Goal: Check status: Check status

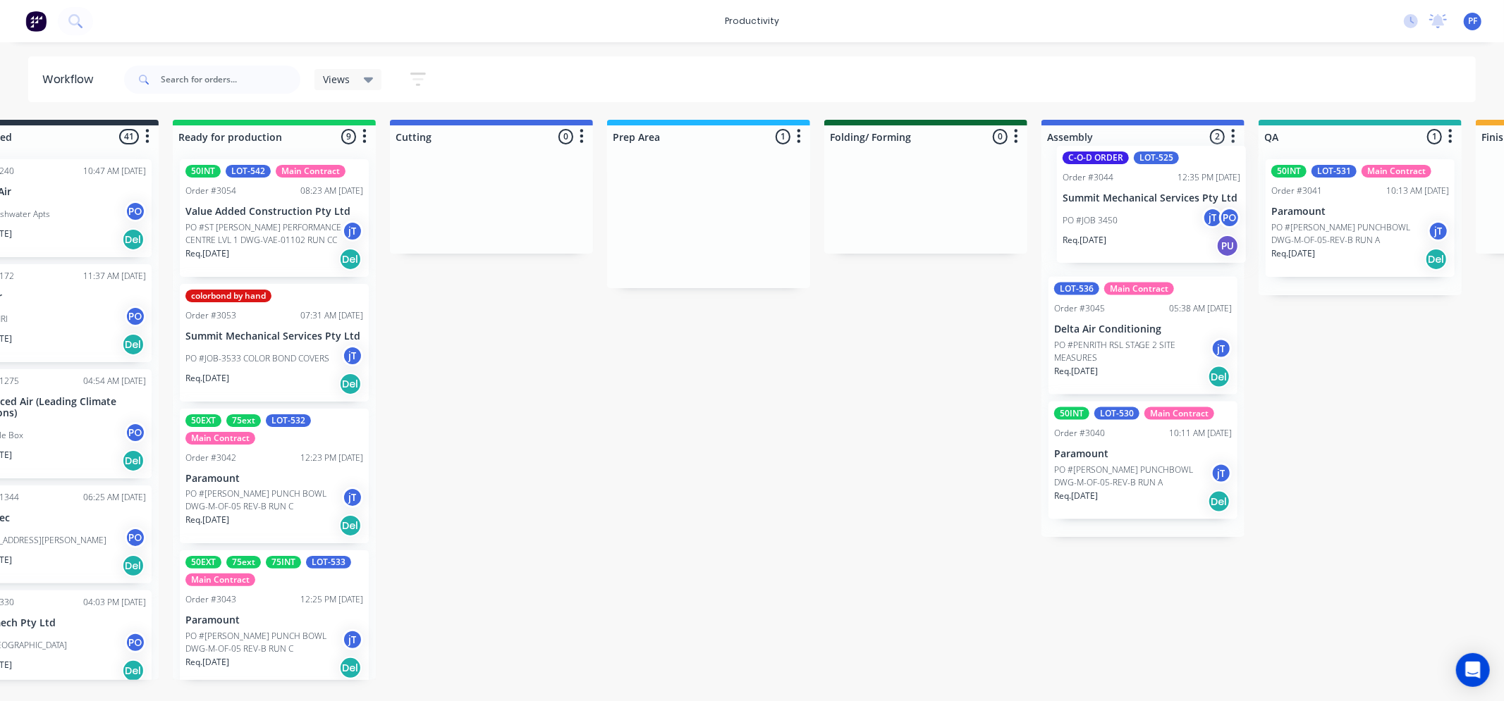
scroll to position [0, 92]
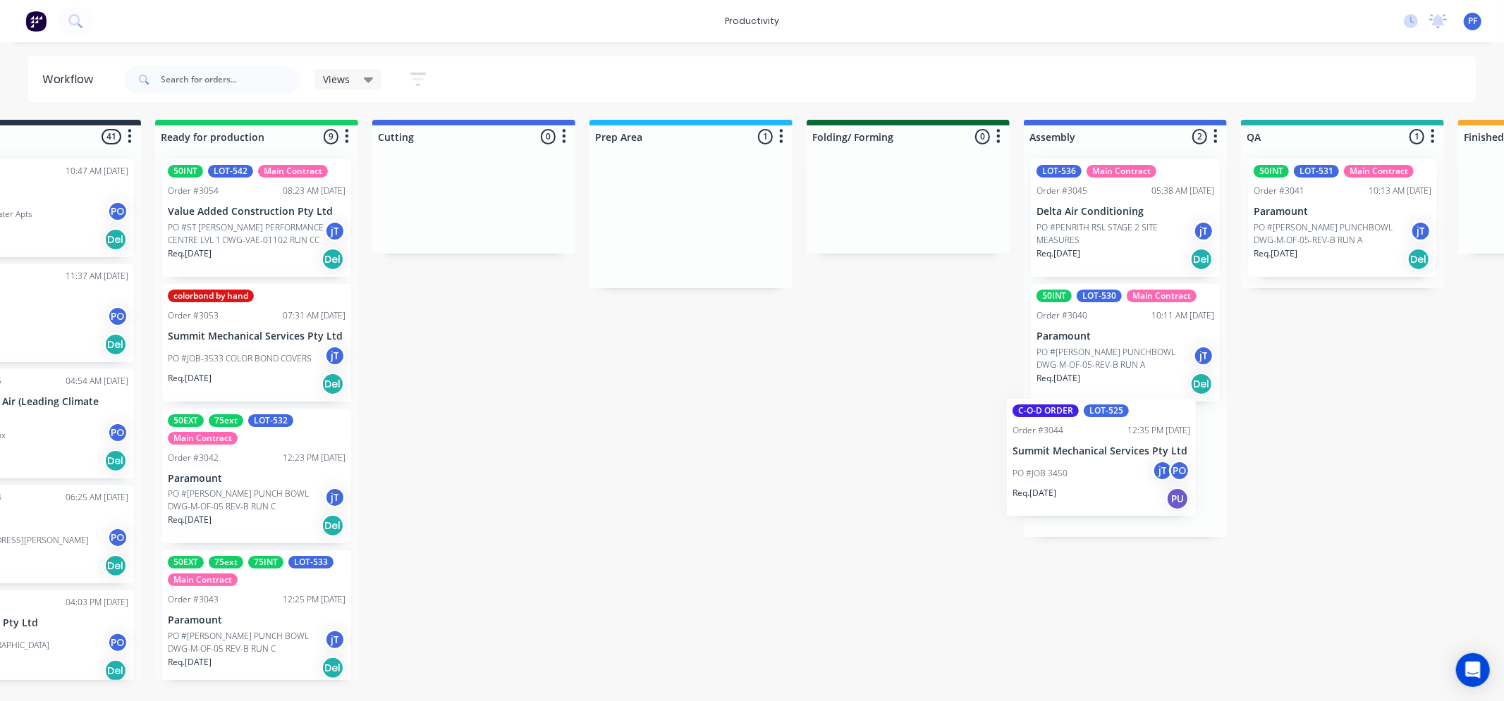
drag, startPoint x: 948, startPoint y: 203, endPoint x: 1118, endPoint y: 465, distance: 312.9
click at [1118, 465] on div "Submitted 41 Order #240 10:47 AM [DATE] Retro Air PO #Freshwater Apts PO Req. […" at bounding box center [1277, 400] width 2760 height 560
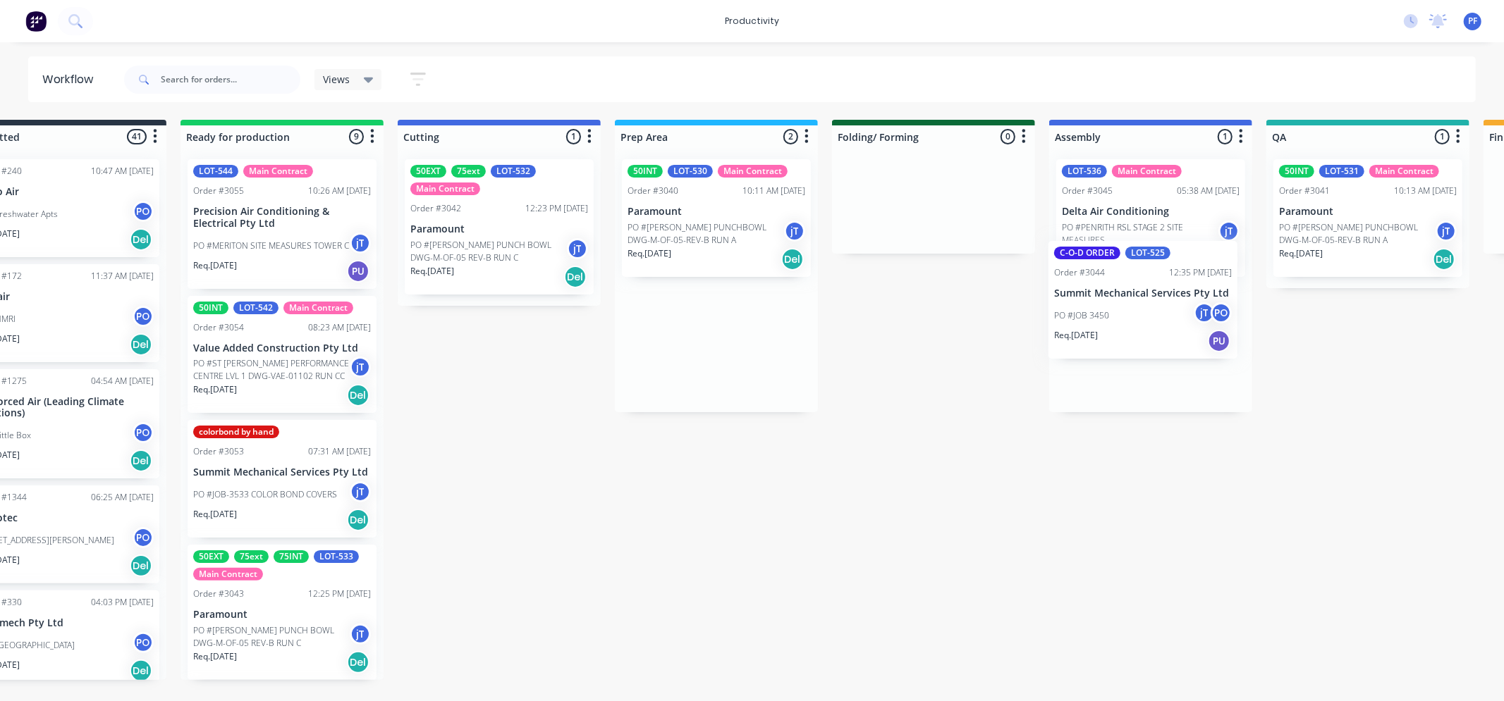
drag, startPoint x: 757, startPoint y: 335, endPoint x: 1125, endPoint y: 290, distance: 370.8
click at [1125, 290] on div "Submitted 41 Order #240 10:47 AM 24/09/24 Retro Air PO #Freshwater Apts PO Req.…" at bounding box center [1302, 400] width 2760 height 560
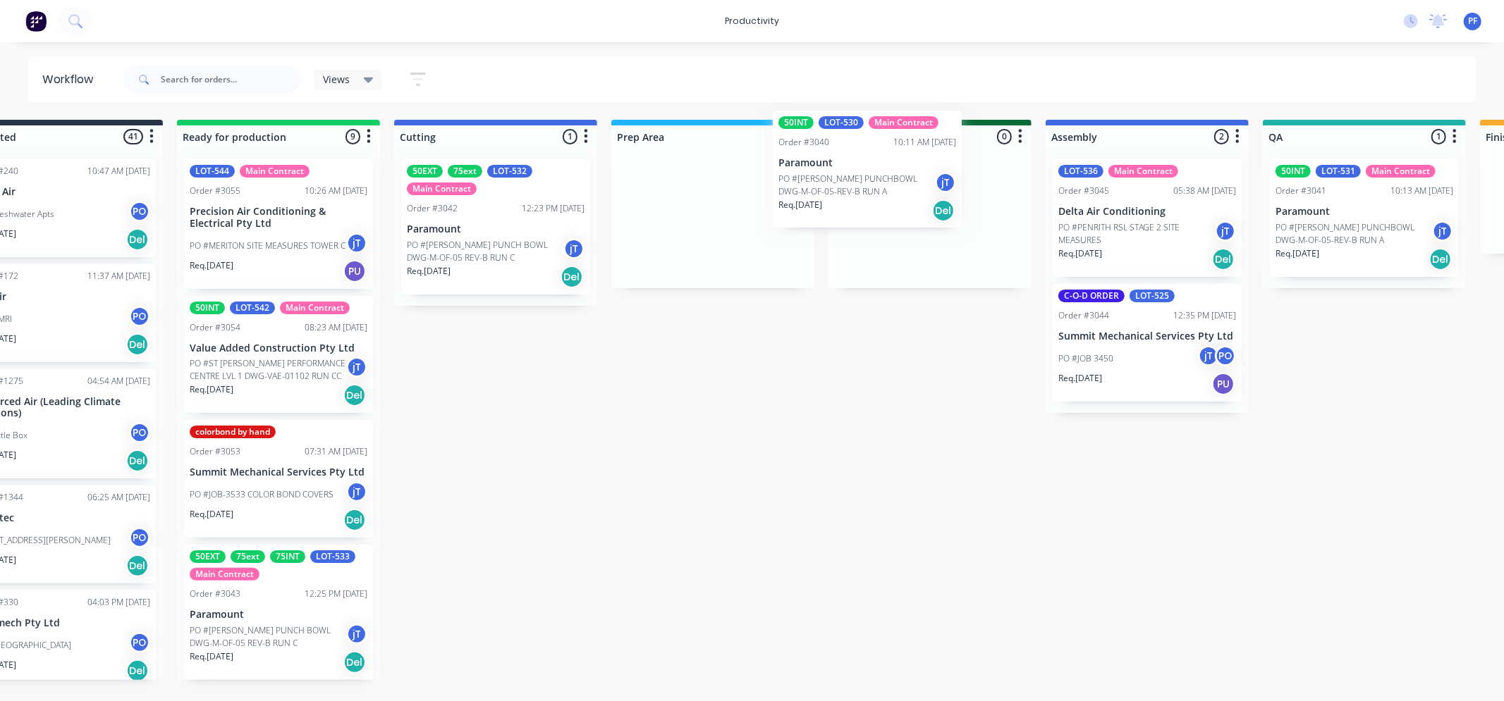
drag, startPoint x: 723, startPoint y: 250, endPoint x: 879, endPoint y: 201, distance: 163.2
click at [886, 201] on div "Submitted 41 Order #240 10:47 AM 24/09/24 Retro Air PO #Freshwater Apts PO Req.…" at bounding box center [1299, 400] width 2760 height 560
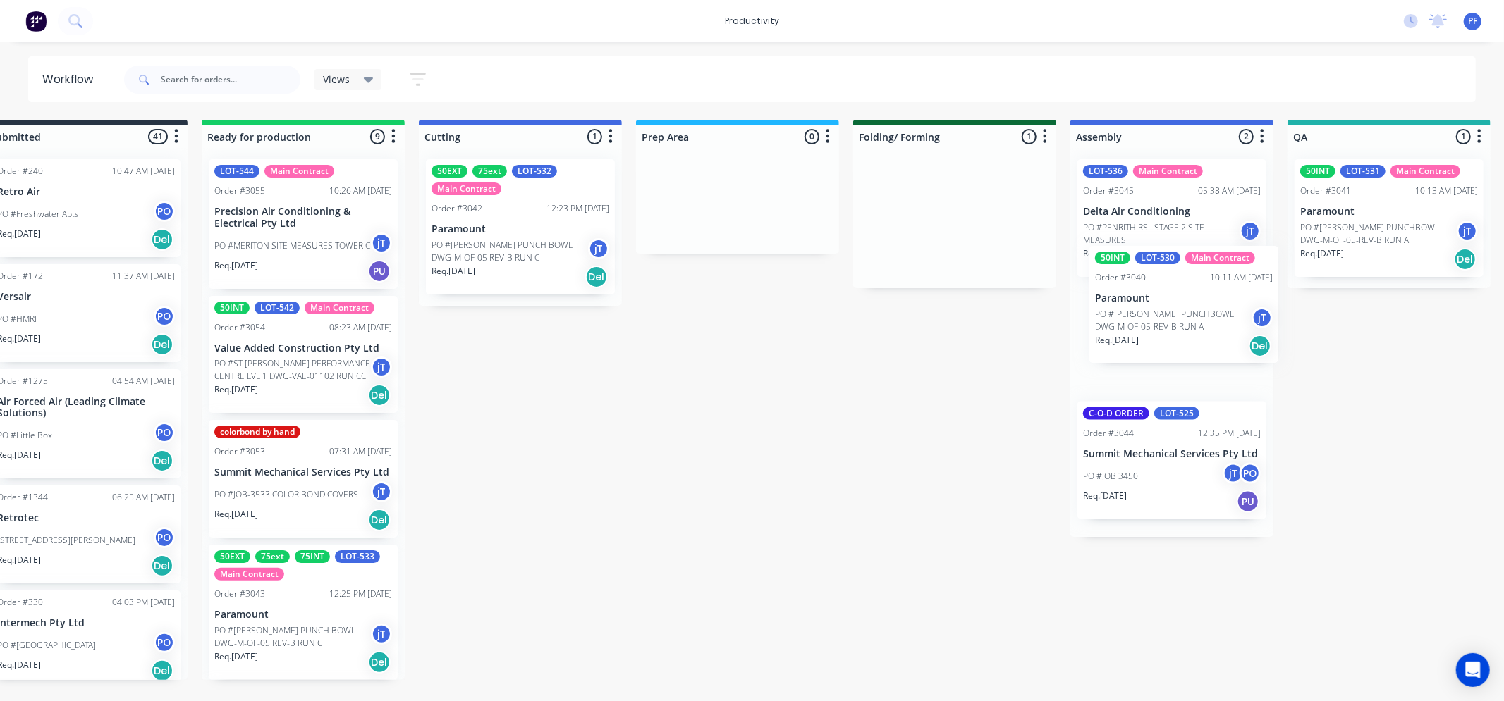
drag, startPoint x: 995, startPoint y: 241, endPoint x: 1170, endPoint y: 352, distance: 207.9
click at [1172, 354] on div "Submitted 41 Order #240 10:47 AM [DATE] Retro Air PO #Freshwater Apts PO Req. […" at bounding box center [1324, 400] width 2760 height 560
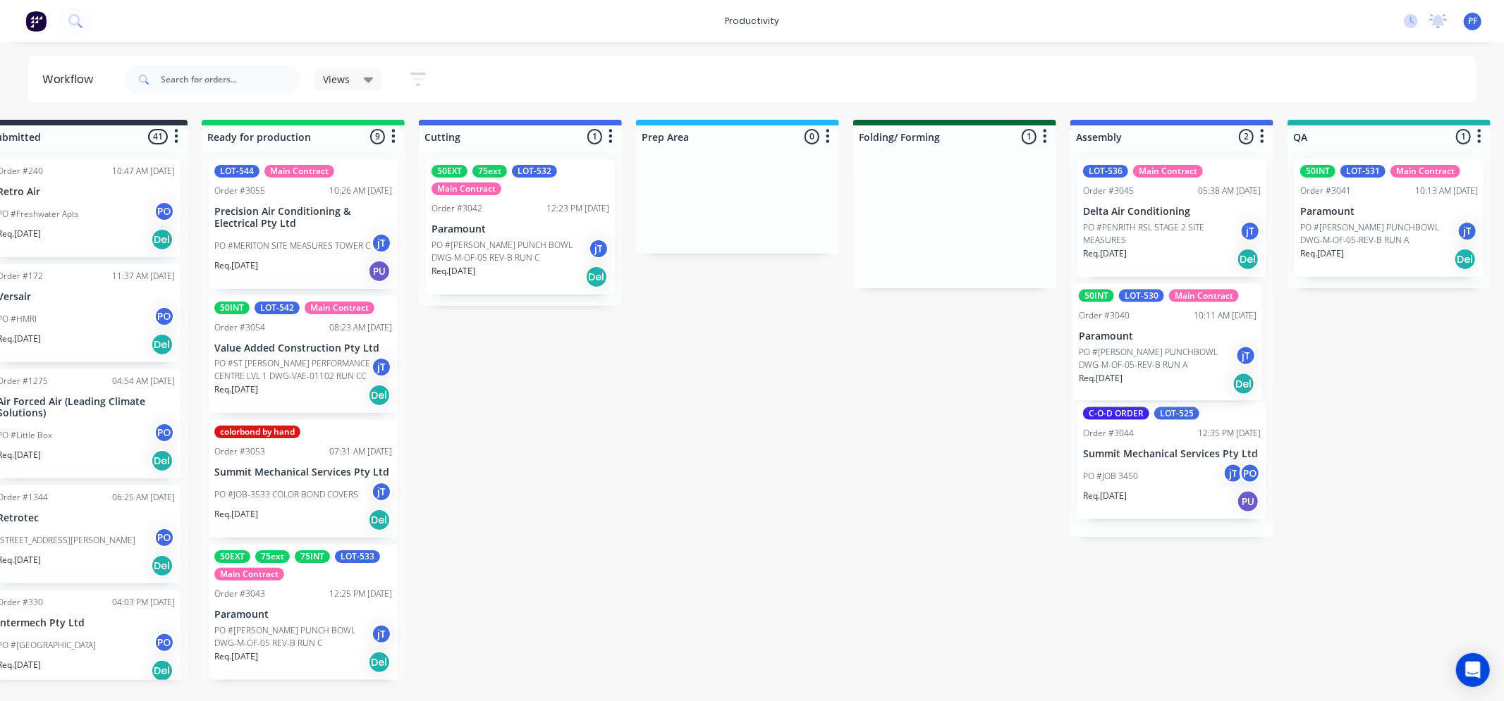
scroll to position [0, 50]
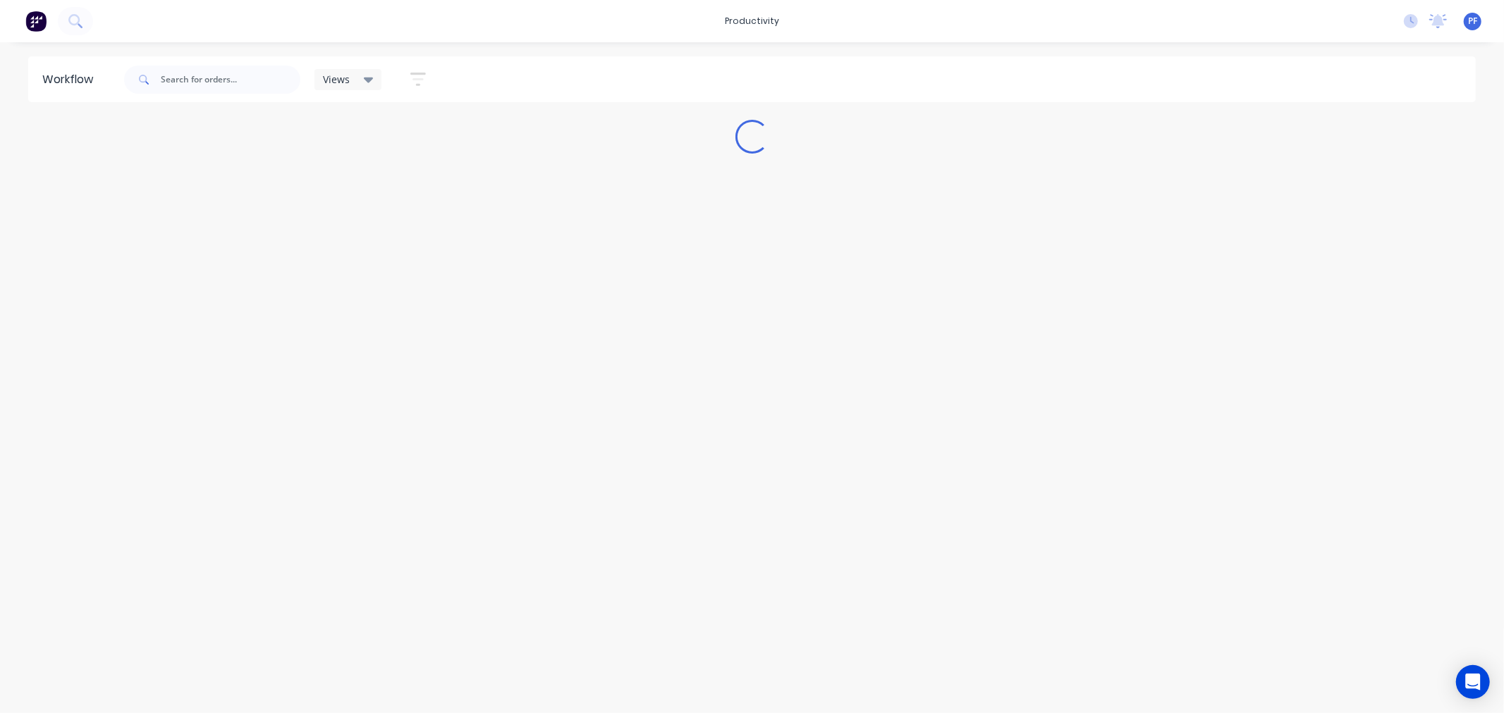
click at [754, 469] on div "Workflow Views Save new view None (Default) edit Assembly edit Dispatch edit In…" at bounding box center [752, 370] width 1504 height 629
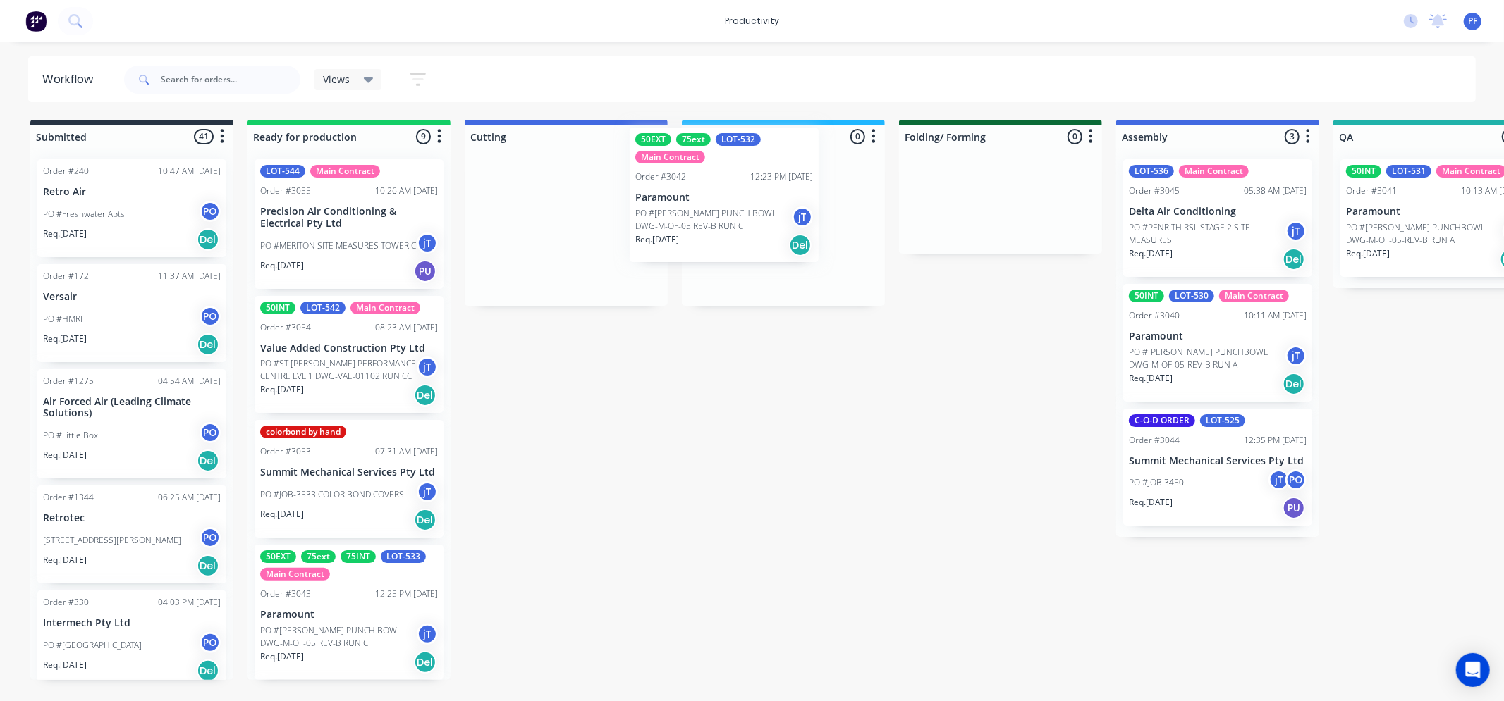
drag, startPoint x: 511, startPoint y: 230, endPoint x: 713, endPoint y: 198, distance: 204.1
click at [716, 198] on div "Submitted 41 Order #240 10:47 AM 24/09/24 Retro Air PO #Freshwater Apts PO Req.…" at bounding box center [1369, 400] width 2760 height 560
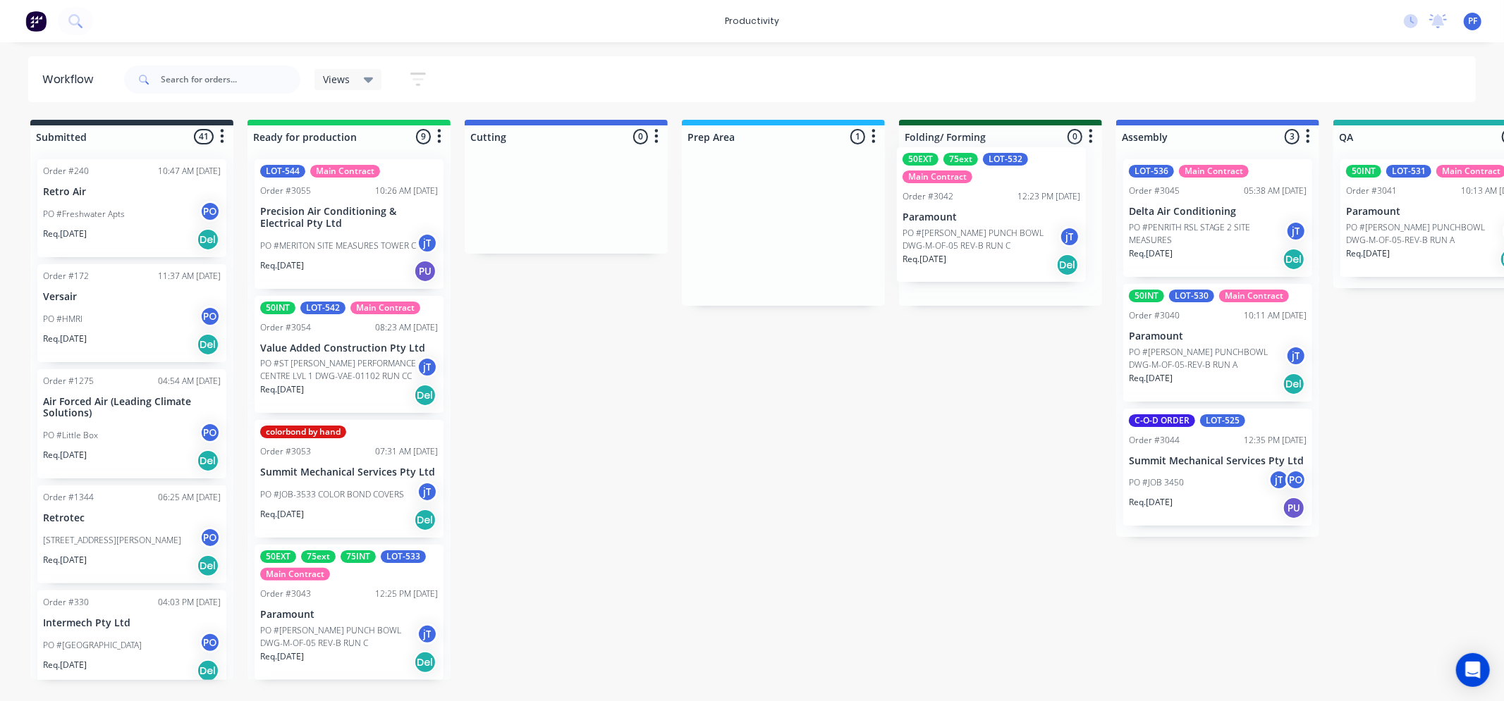
drag, startPoint x: 746, startPoint y: 229, endPoint x: 580, endPoint y: 178, distance: 174.0
click at [959, 219] on div "Submitted 41 Order #240 10:47 AM 24/09/24 Retro Air PO #Freshwater Apts PO Req.…" at bounding box center [1369, 400] width 2760 height 560
